Goal: Task Accomplishment & Management: Use online tool/utility

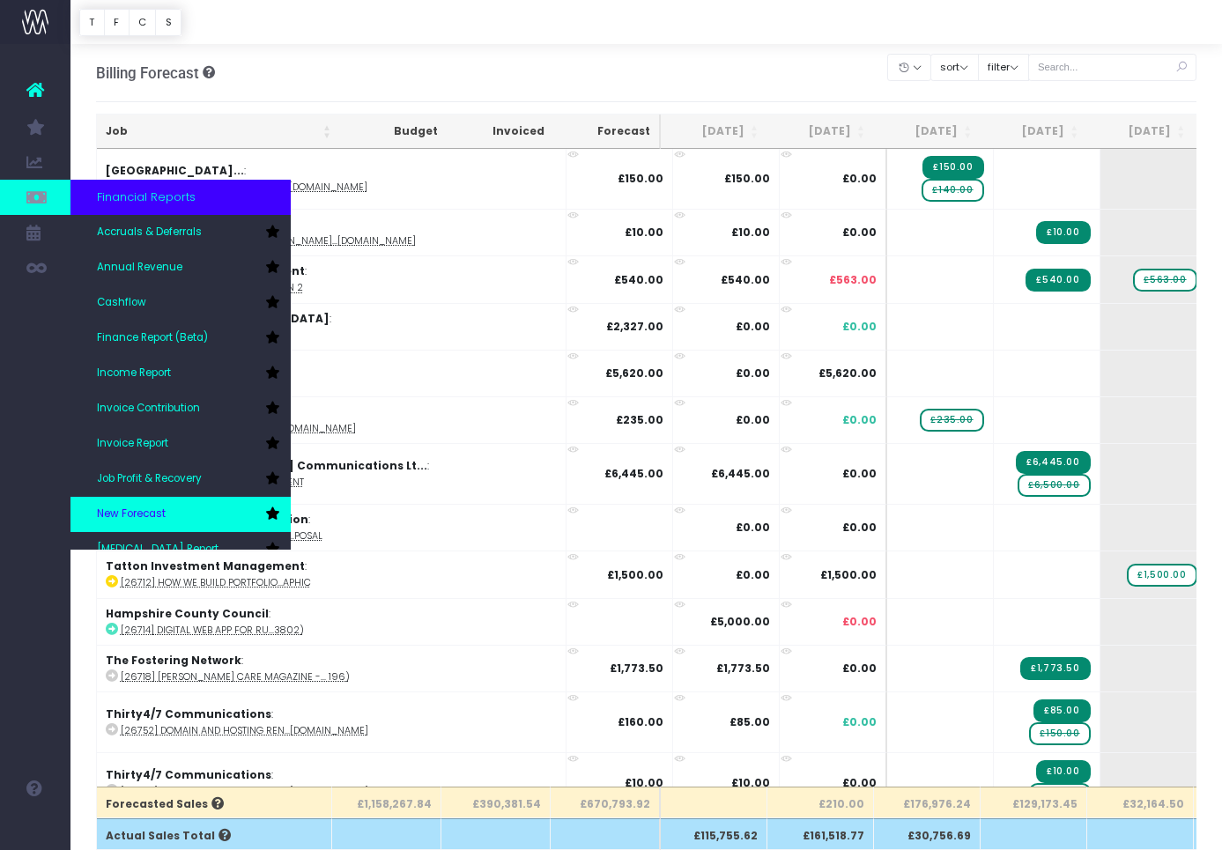
click at [147, 504] on link "New Forecast" at bounding box center [180, 514] width 220 height 35
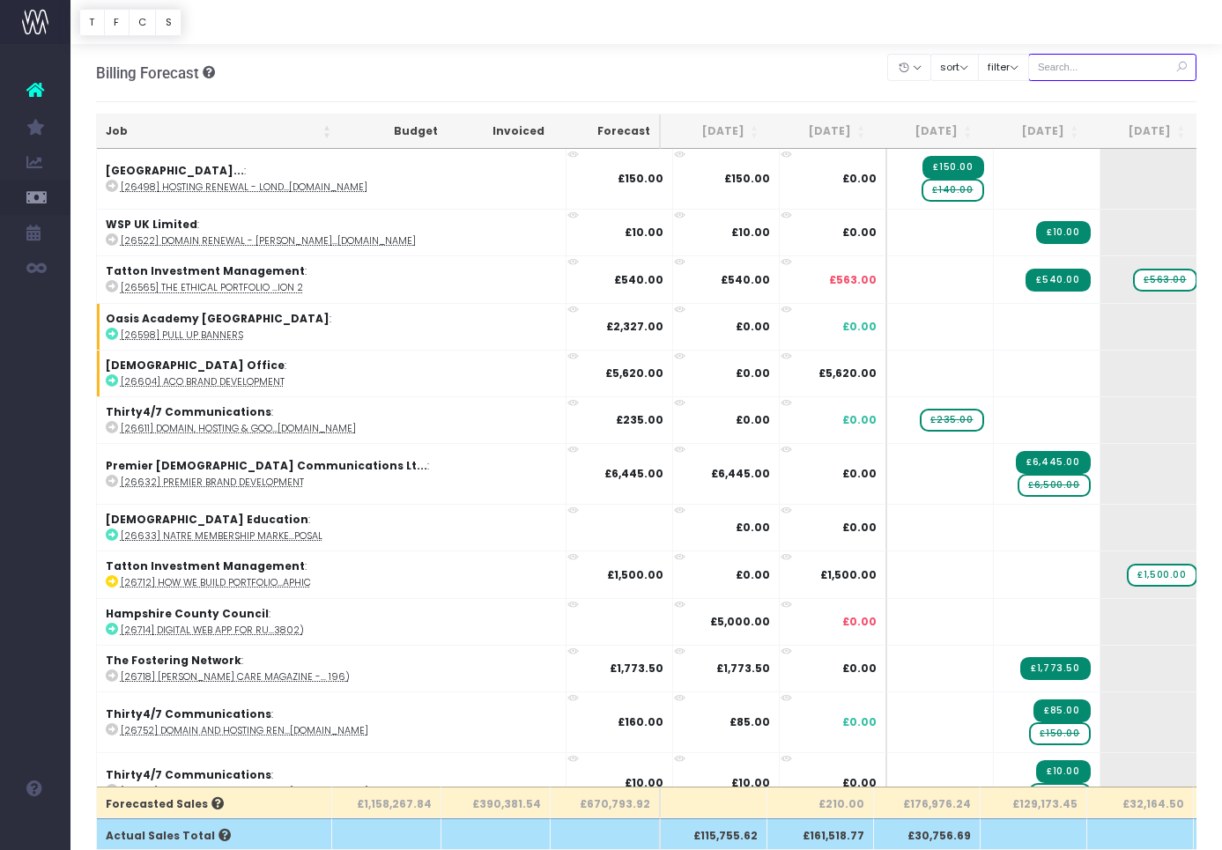
click at [1133, 72] on input "text" at bounding box center [1112, 67] width 169 height 27
paste input "28916"
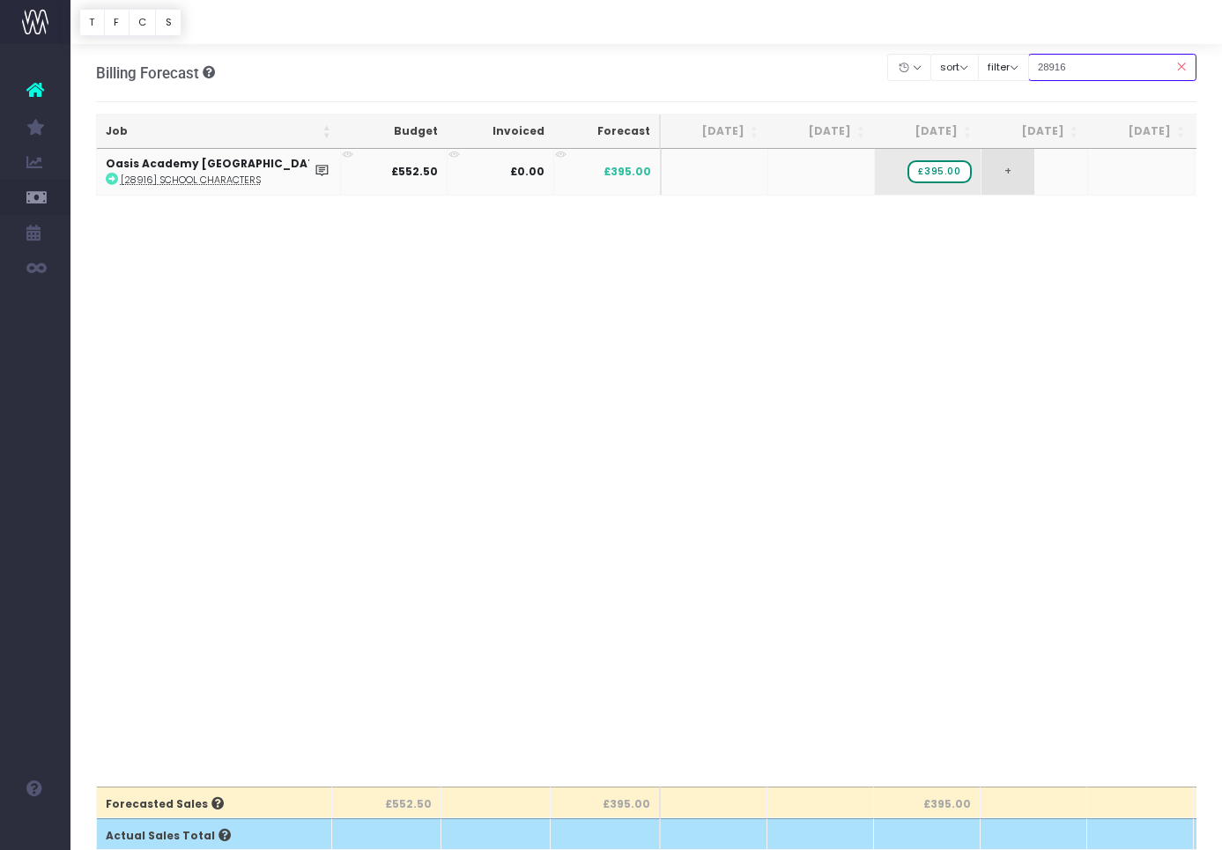
type input "28916"
click at [997, 175] on span "+" at bounding box center [1007, 172] width 53 height 46
click at [978, 219] on body "Oh my... this is bad. wayahead wasn't able to load this page. Please contact su…" at bounding box center [611, 425] width 1222 height 850
